Goal: Task Accomplishment & Management: Manage account settings

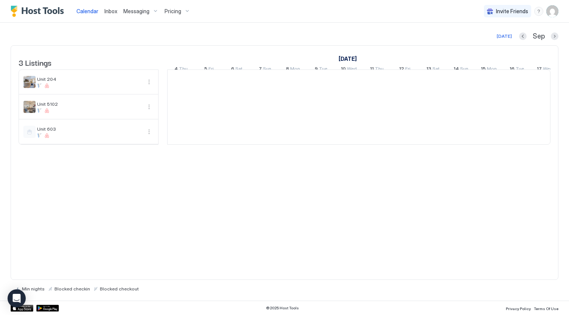
scroll to position [0, 420]
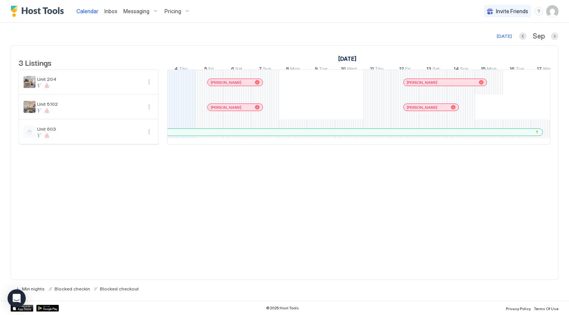
click at [146, 12] on span "Messaging" at bounding box center [136, 11] width 26 height 7
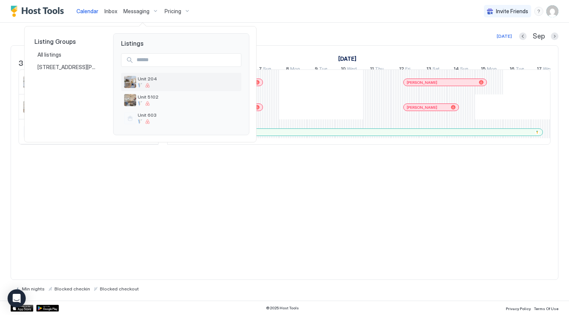
click at [155, 79] on span "Unit 204" at bounding box center [188, 79] width 101 height 6
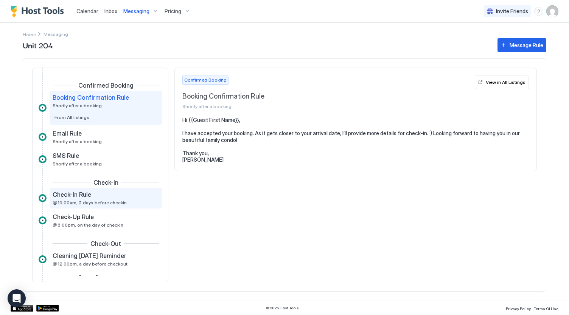
click at [95, 202] on span "@10:00am, 2 days before checkin" at bounding box center [90, 203] width 74 height 6
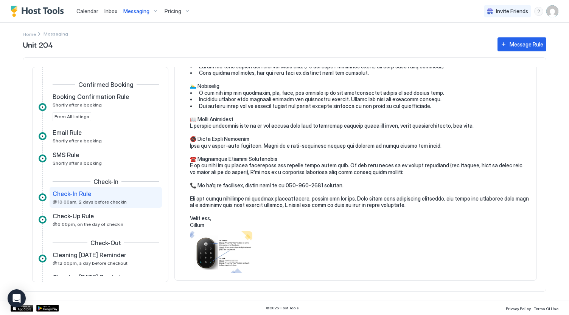
scroll to position [181, 0]
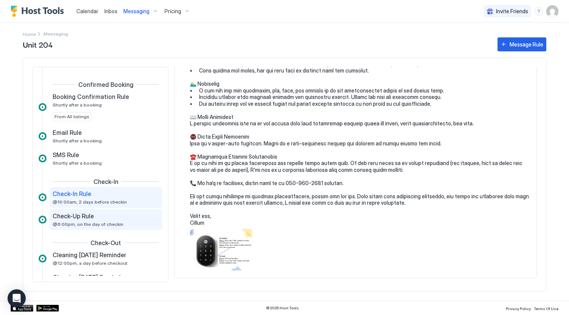
click at [76, 222] on span "@6:00pm, on the day of checkin" at bounding box center [88, 225] width 71 height 6
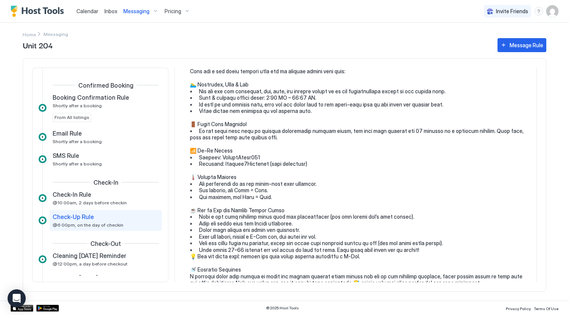
scroll to position [54, 0]
